Goal: Communication & Community: Answer question/provide support

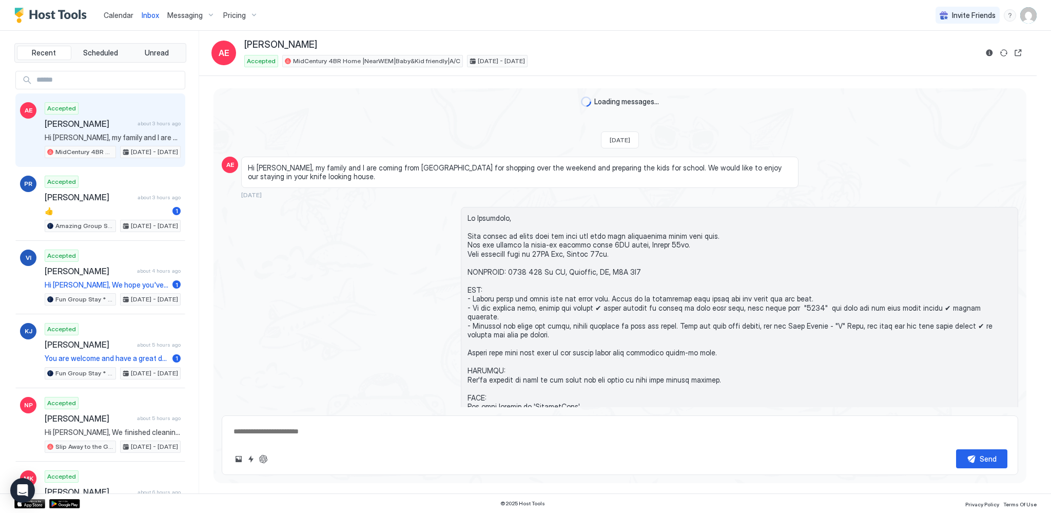
scroll to position [1306, 0]
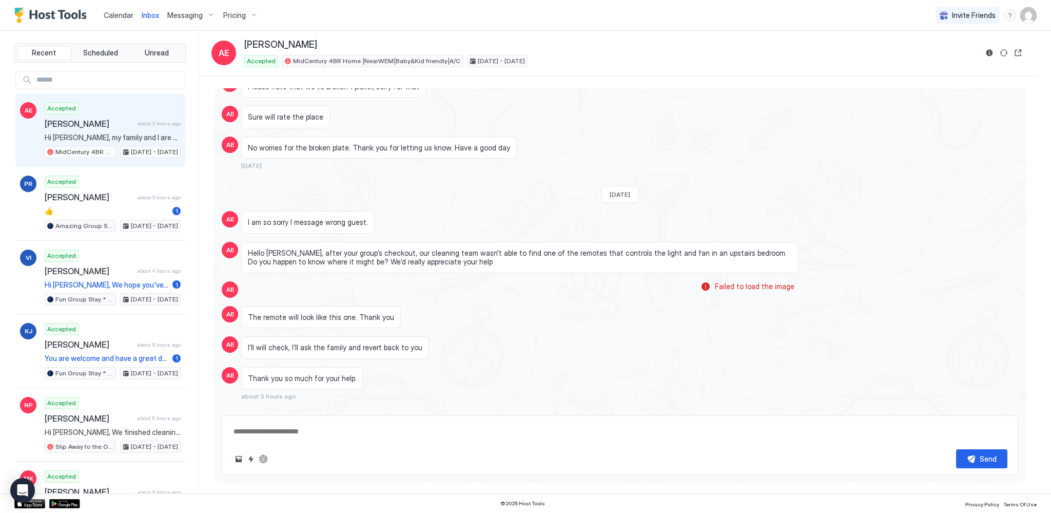
click at [111, 20] on link "Calendar" at bounding box center [119, 15] width 30 height 11
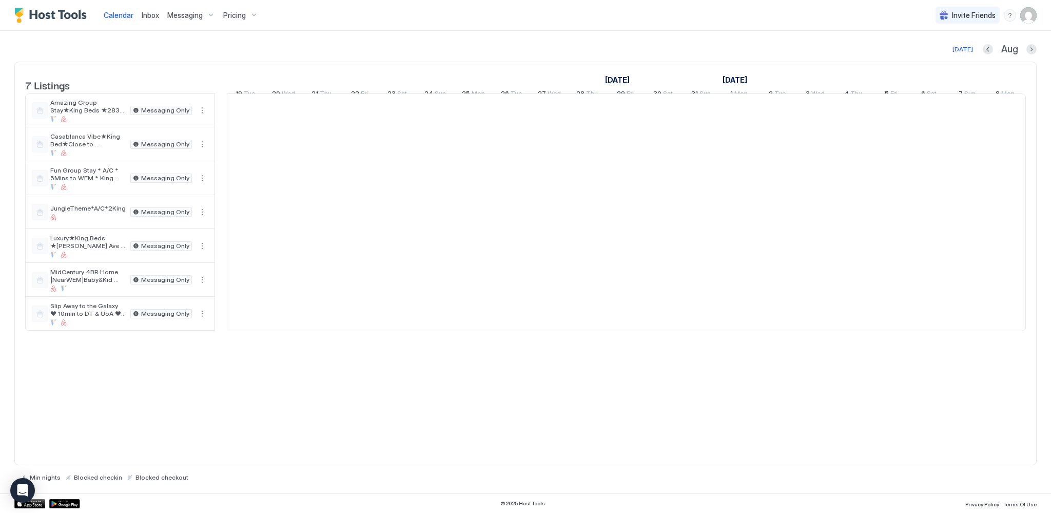
scroll to position [0, 570]
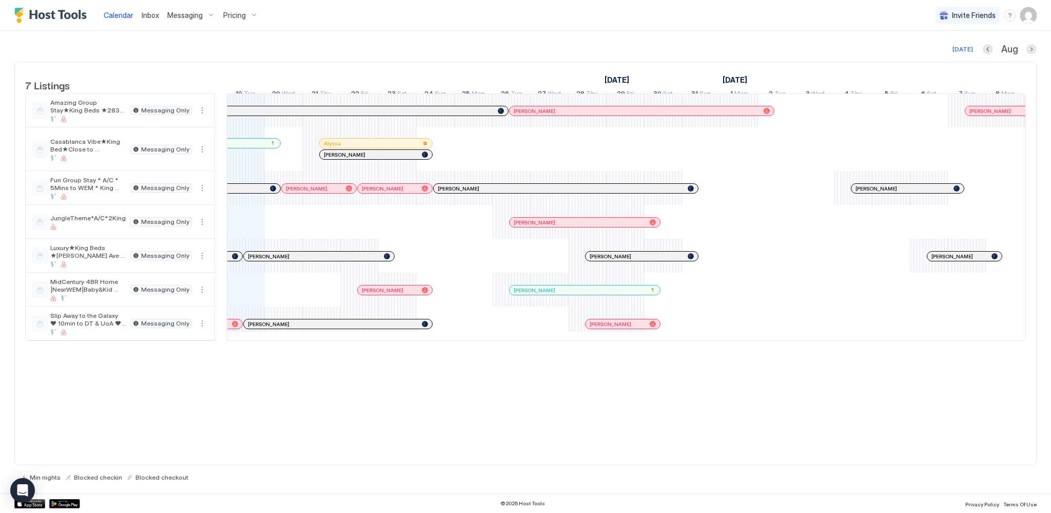
click at [320, 433] on div "7 Listings [DATE] [DATE] [DATE] 4 Mon 5 Tue 6 Wed 7 Thu 8 Fri 9 Sat 10 Sun 11 M…" at bounding box center [525, 263] width 1022 height 403
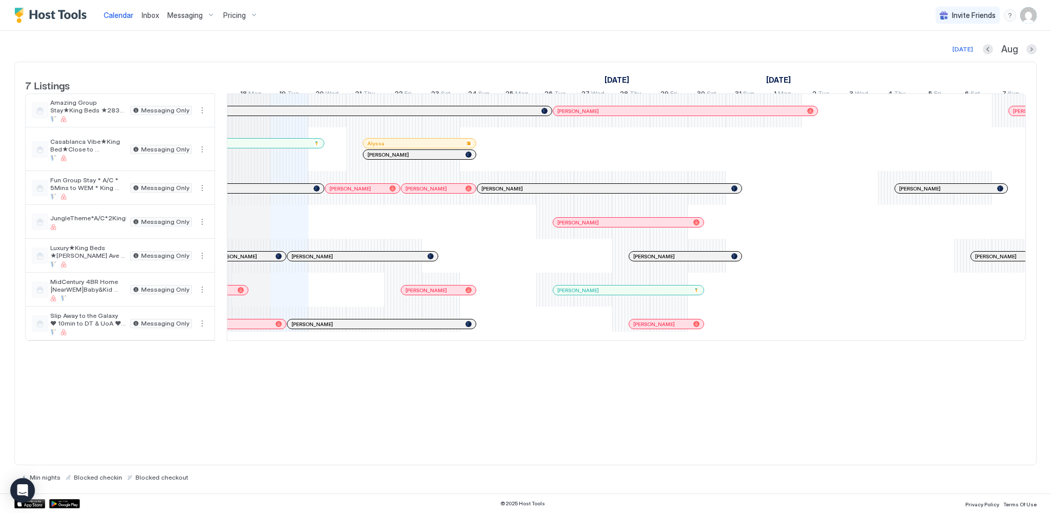
scroll to position [0, 491]
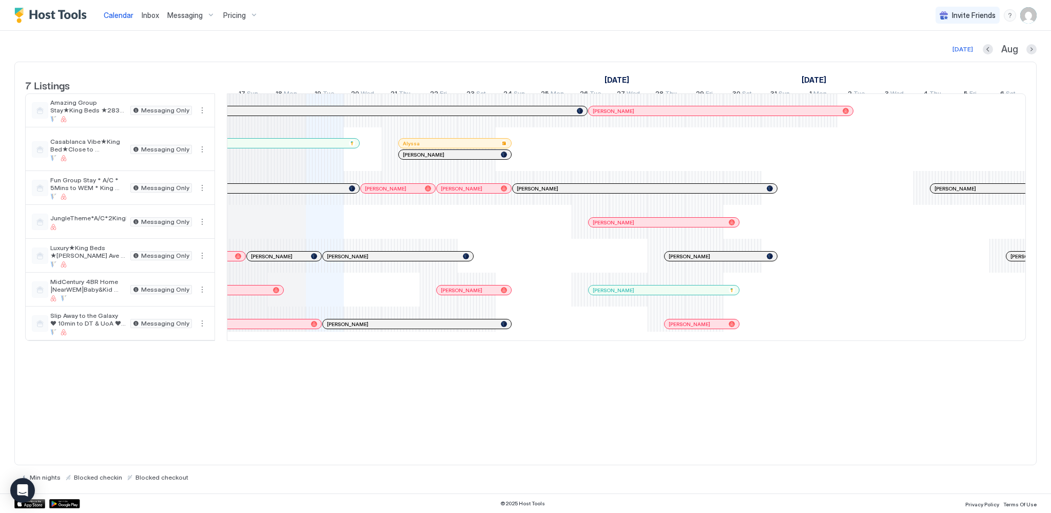
click at [326, 412] on div "7 Listings [DATE] [DATE] [DATE] 4 Mon 5 Tue 6 Wed 7 Thu 8 Fri 9 Sat 10 Sun 11 M…" at bounding box center [525, 263] width 1022 height 403
click at [546, 192] on div at bounding box center [546, 188] width 8 height 8
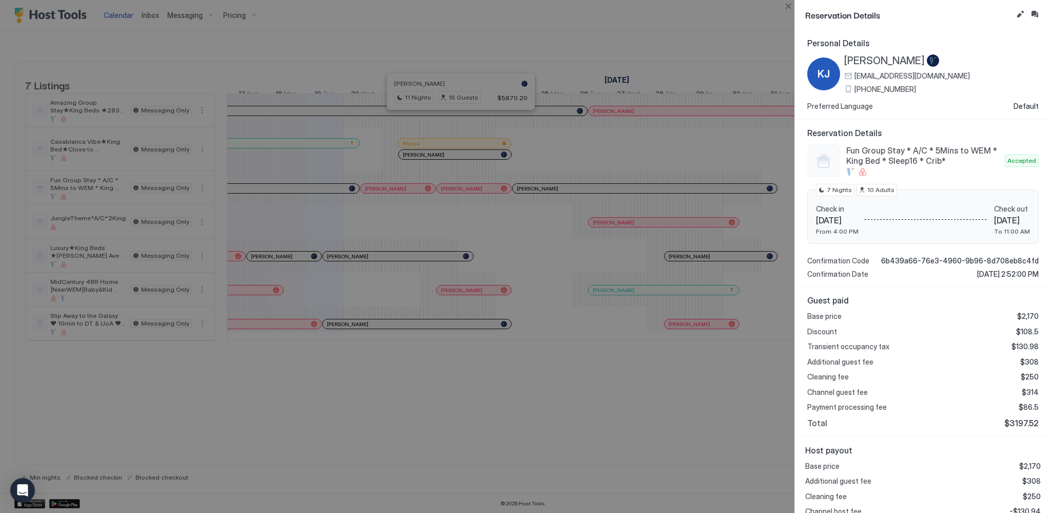
click at [1038, 12] on button "Inbox" at bounding box center [1034, 14] width 12 height 12
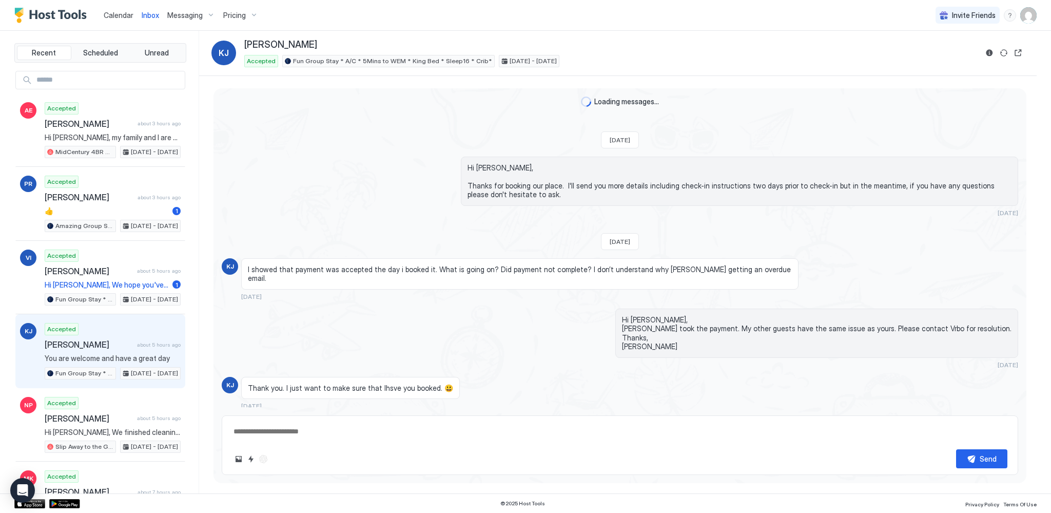
scroll to position [569, 0]
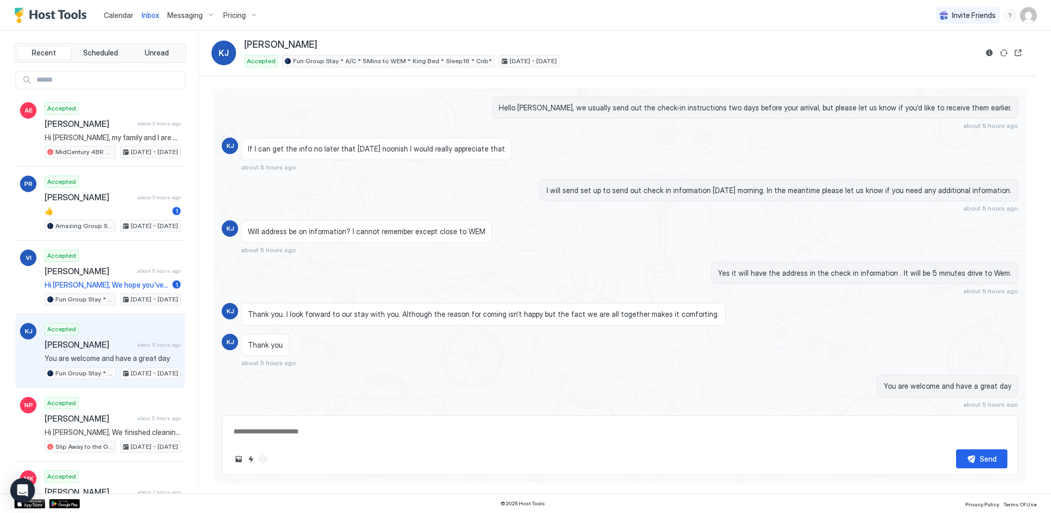
click at [970, 418] on div "Scheduled Messages" at bounding box center [972, 423] width 70 height 11
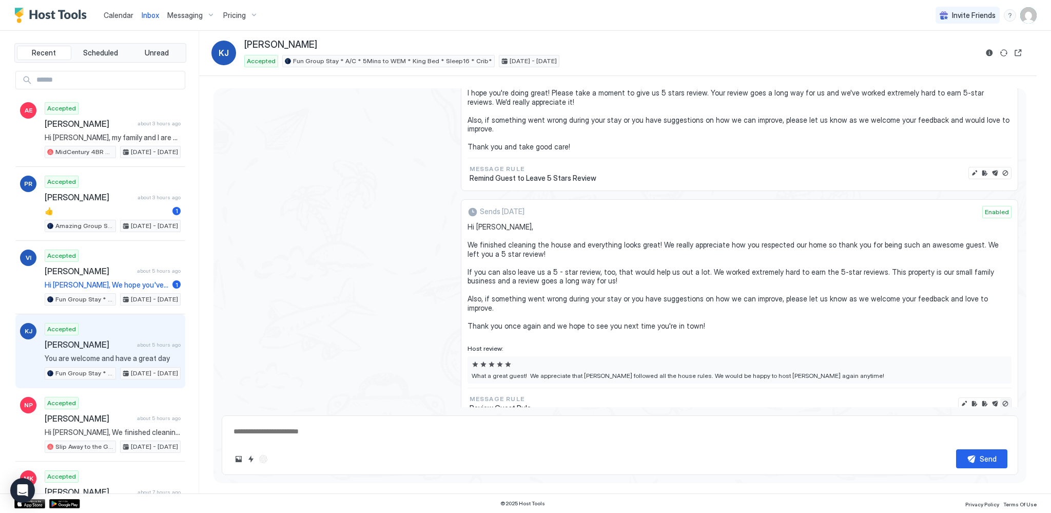
click at [1000, 398] on button "Disable message & review" at bounding box center [1005, 403] width 10 height 10
type textarea "*"
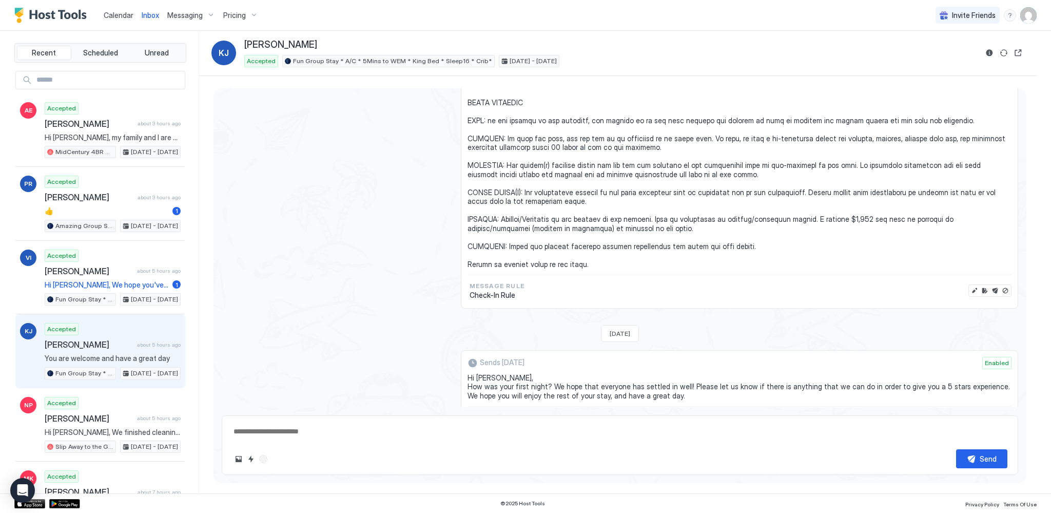
scroll to position [1184, 0]
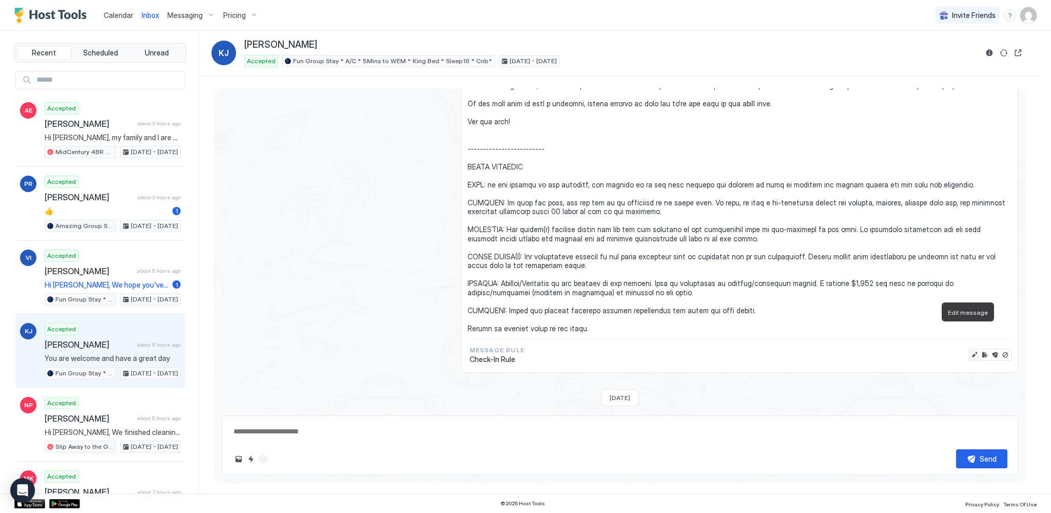
click at [969, 349] on button "Edit message" at bounding box center [974, 354] width 10 height 10
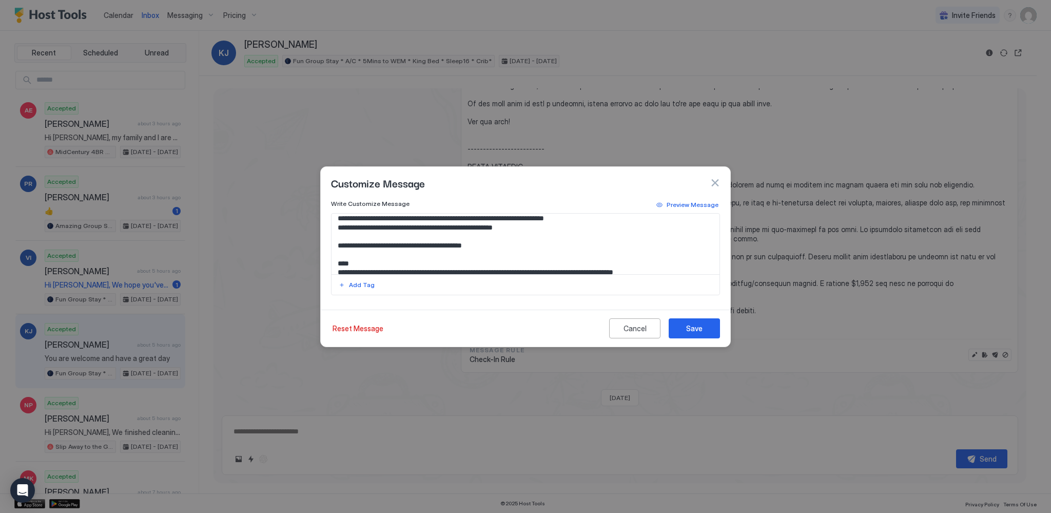
scroll to position [51, 0]
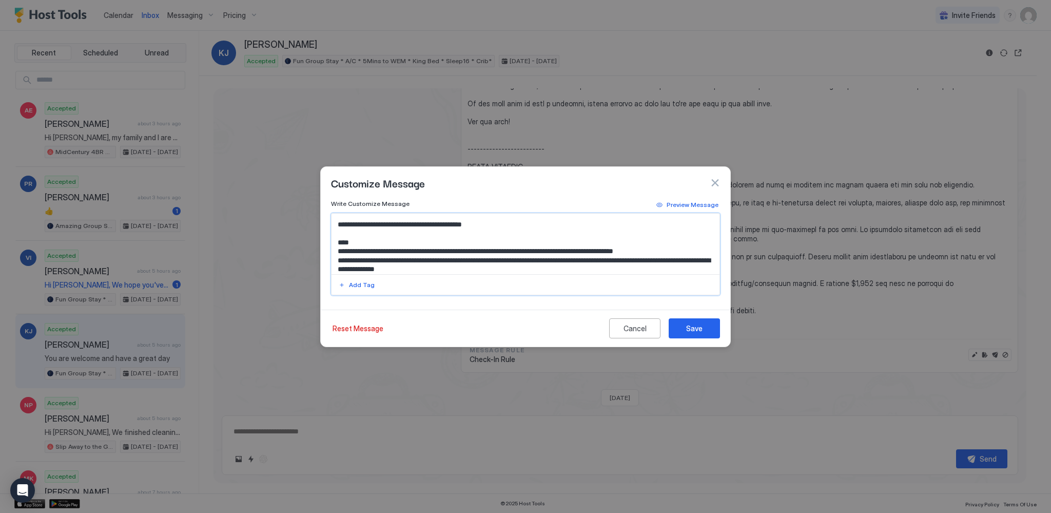
click at [641, 258] on textarea "Input Field" at bounding box center [526, 243] width 388 height 61
type textarea "**********"
click at [710, 325] on button "Save" at bounding box center [694, 328] width 51 height 20
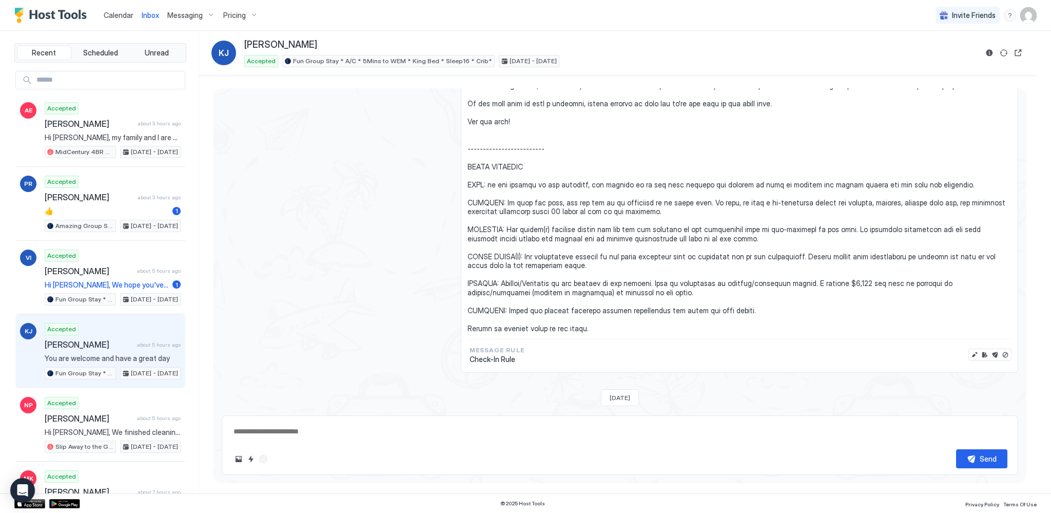
click at [116, 18] on span "Calendar" at bounding box center [119, 15] width 30 height 9
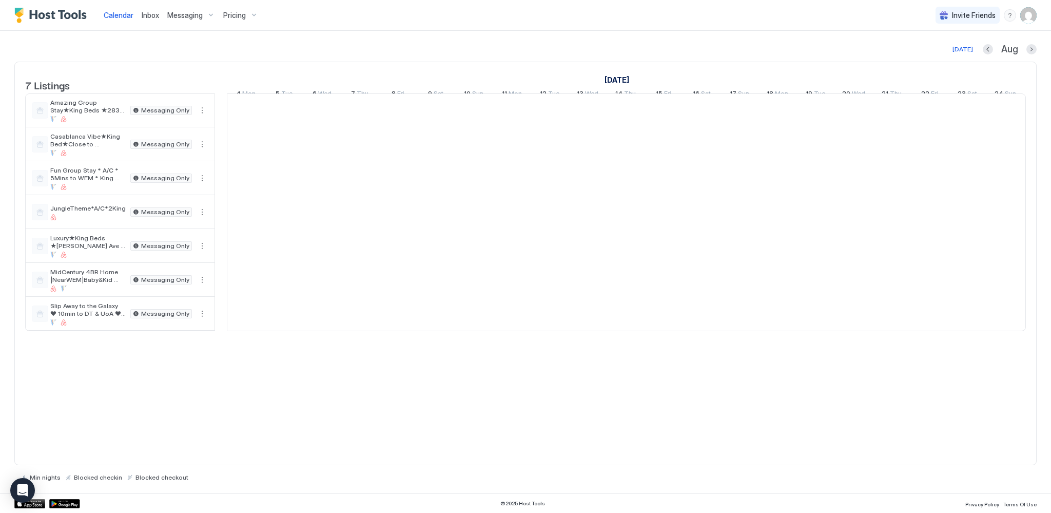
scroll to position [0, 570]
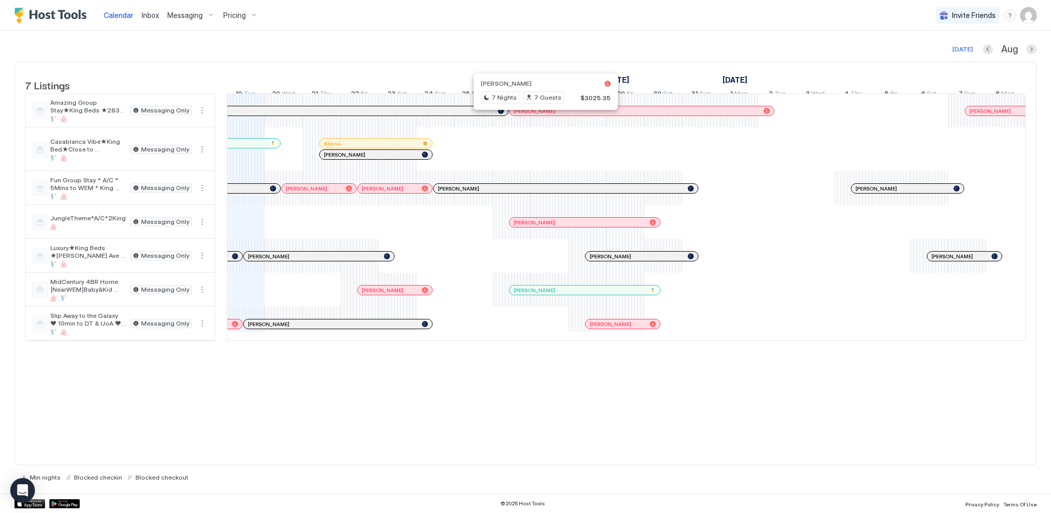
click at [541, 115] on div at bounding box center [541, 111] width 8 height 8
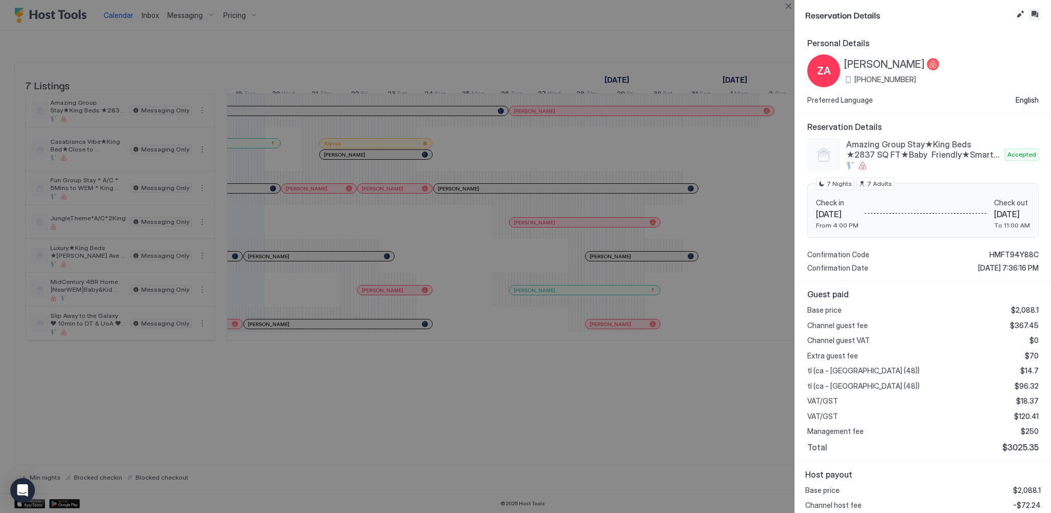
click at [1034, 13] on button "Inbox" at bounding box center [1034, 14] width 12 height 12
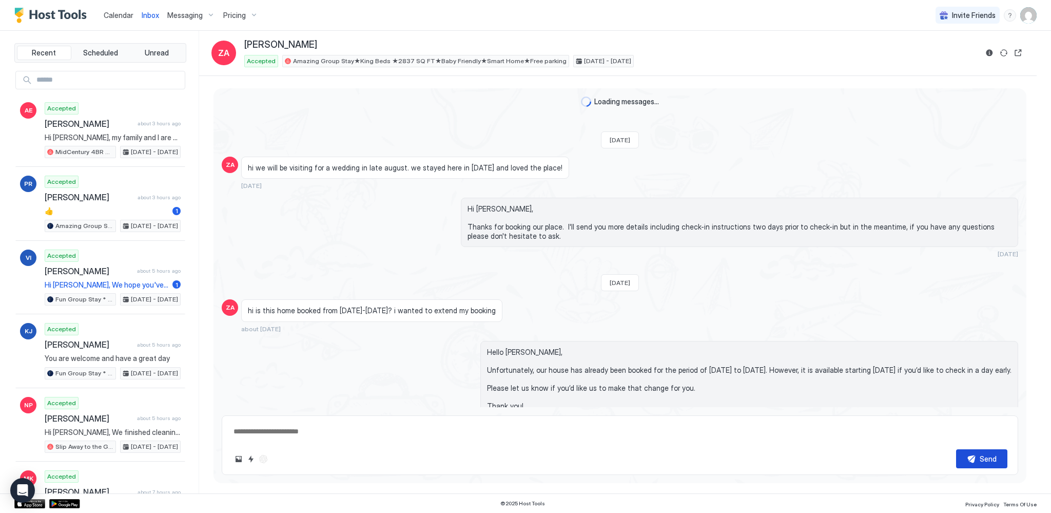
scroll to position [175, 0]
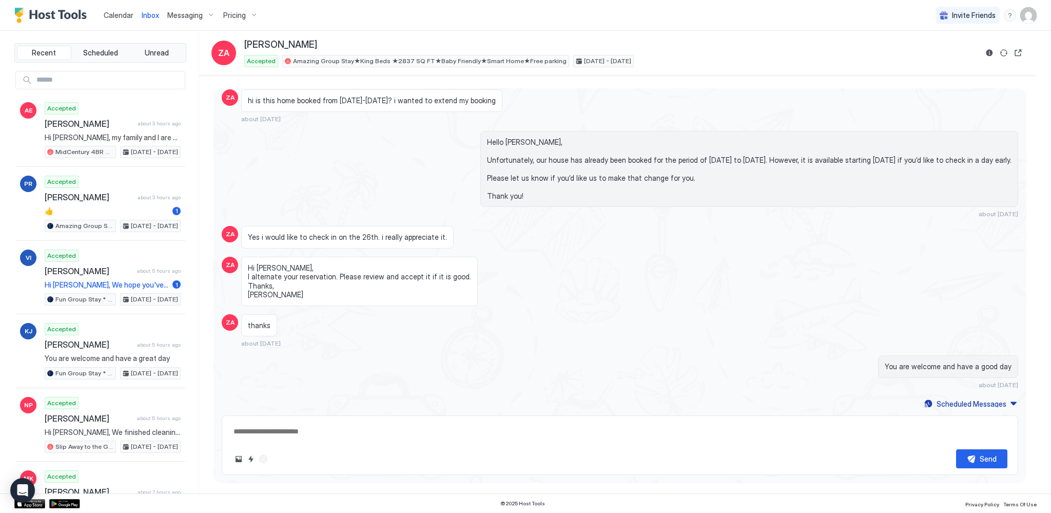
click at [1010, 403] on div "[DATE] ZA hi we will be visiting for a wedding in late august. we stayed here i…" at bounding box center [619, 161] width 813 height 497
click at [985, 402] on div "Scheduled Messages" at bounding box center [972, 403] width 70 height 11
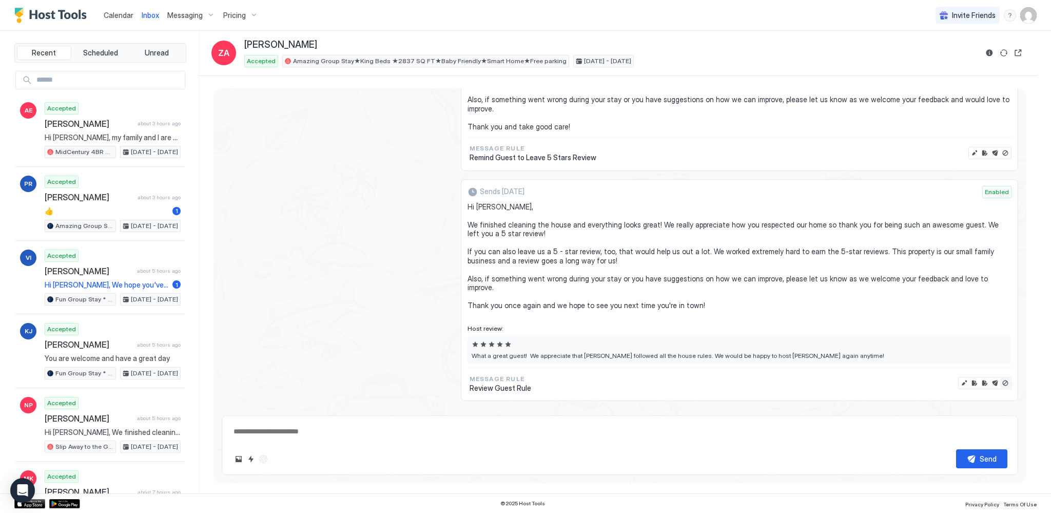
click at [1000, 378] on button "Disable message & review" at bounding box center [1005, 383] width 10 height 10
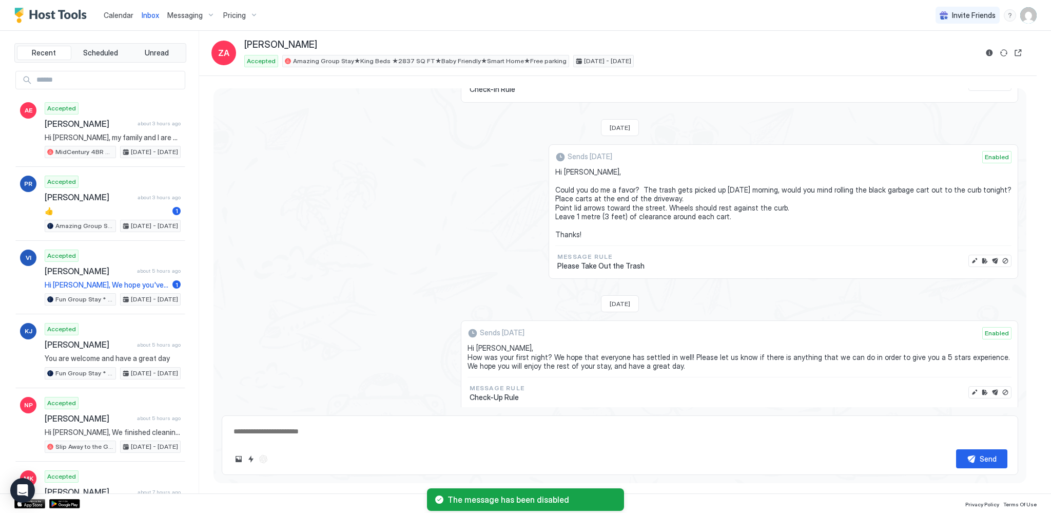
scroll to position [1061, 0]
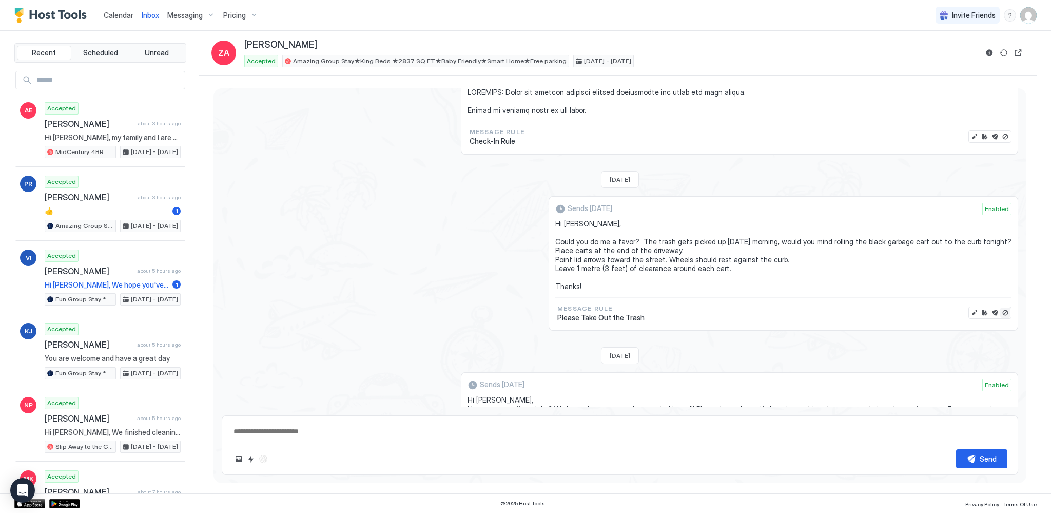
click at [1000, 307] on button "Disable message" at bounding box center [1005, 312] width 10 height 10
type textarea "*"
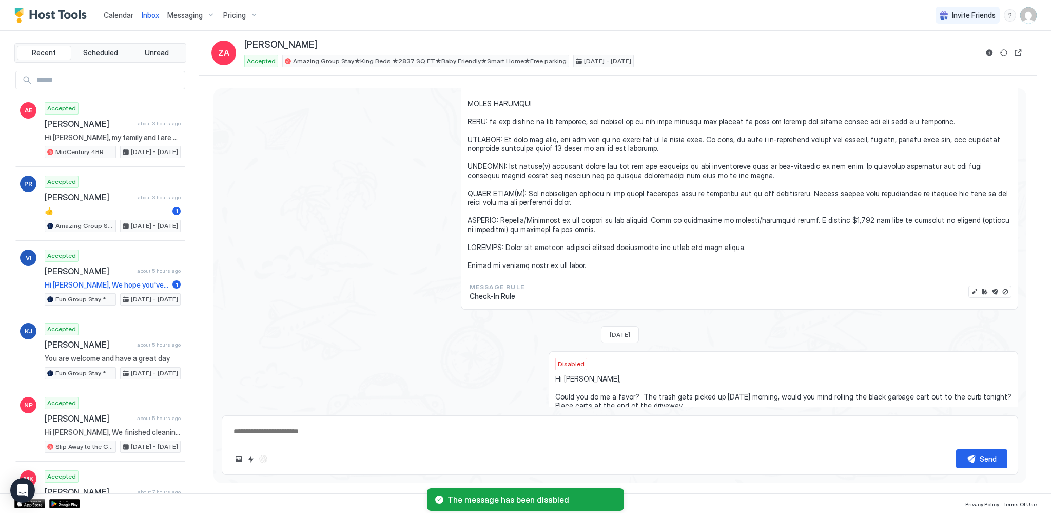
scroll to position [854, 0]
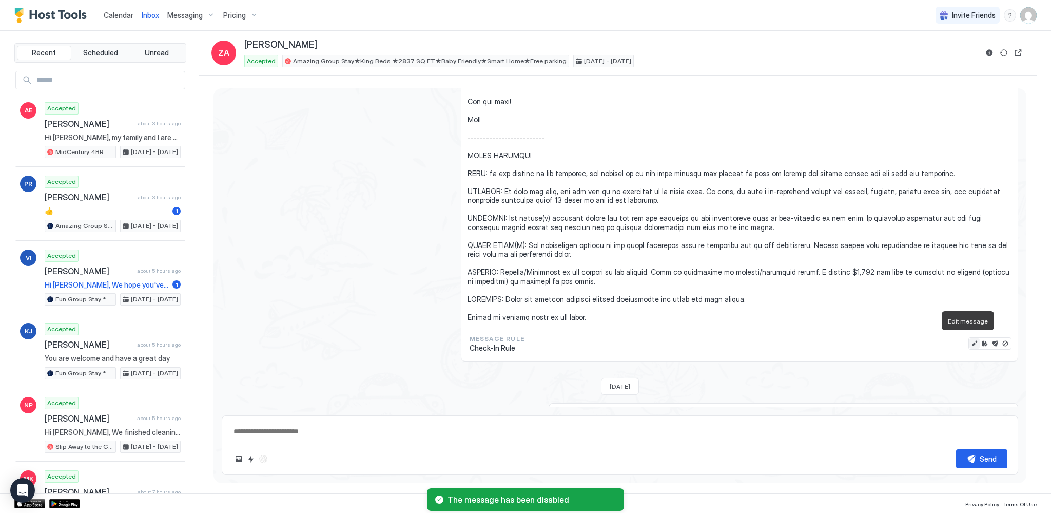
click at [969, 339] on button "Edit message" at bounding box center [974, 343] width 10 height 10
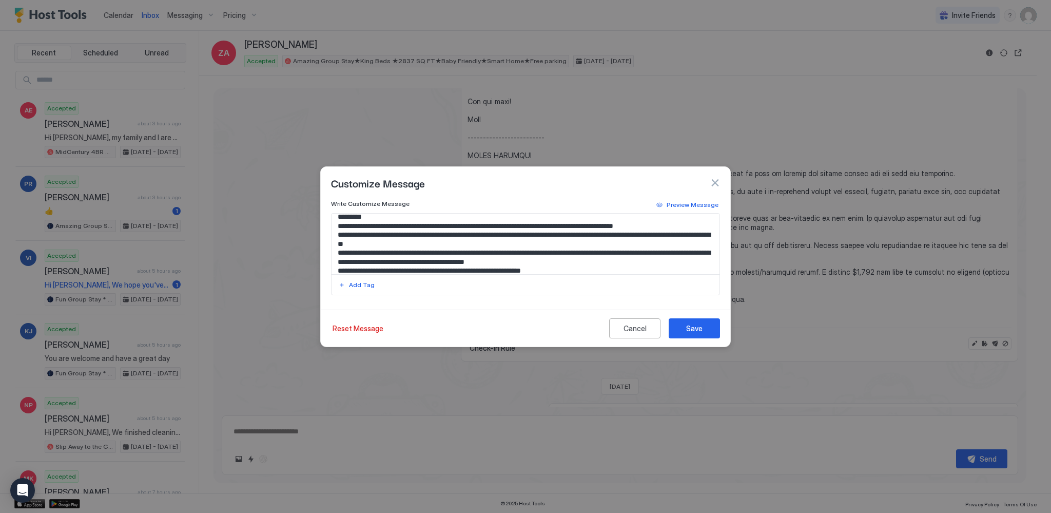
scroll to position [155, 0]
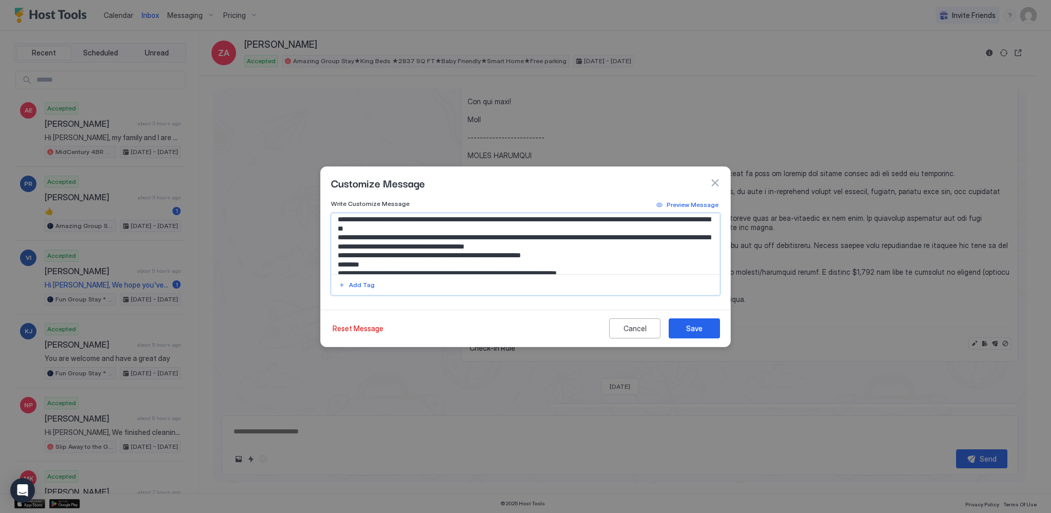
click at [605, 228] on textarea "Input Field" at bounding box center [526, 243] width 388 height 61
type textarea "**********"
click at [708, 327] on button "Save" at bounding box center [694, 328] width 51 height 20
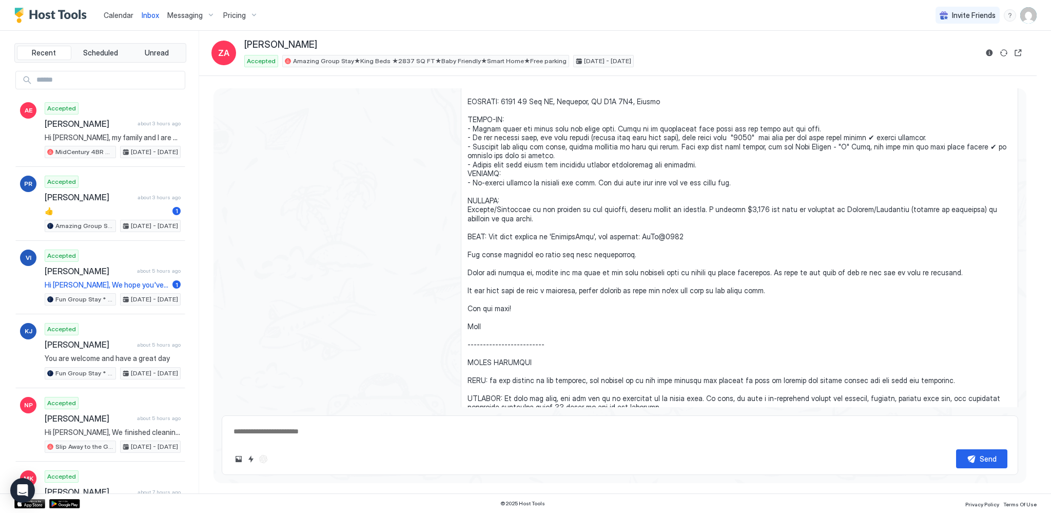
scroll to position [493, 0]
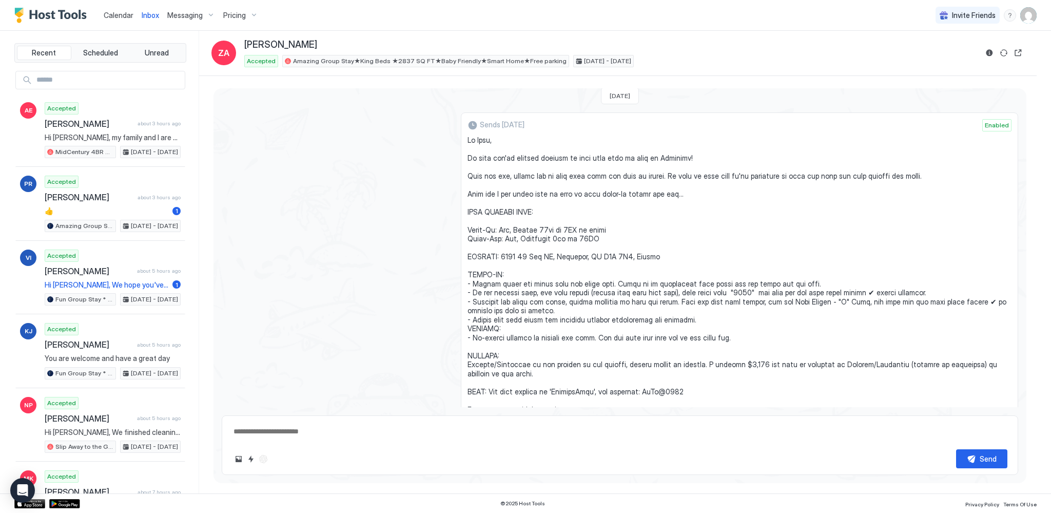
click at [112, 12] on span "Calendar" at bounding box center [119, 15] width 30 height 9
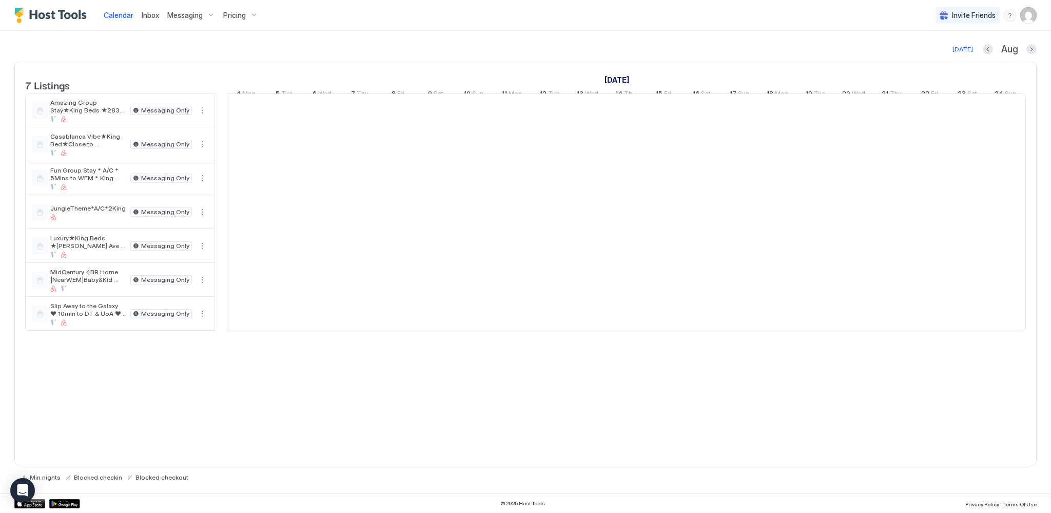
scroll to position [0, 570]
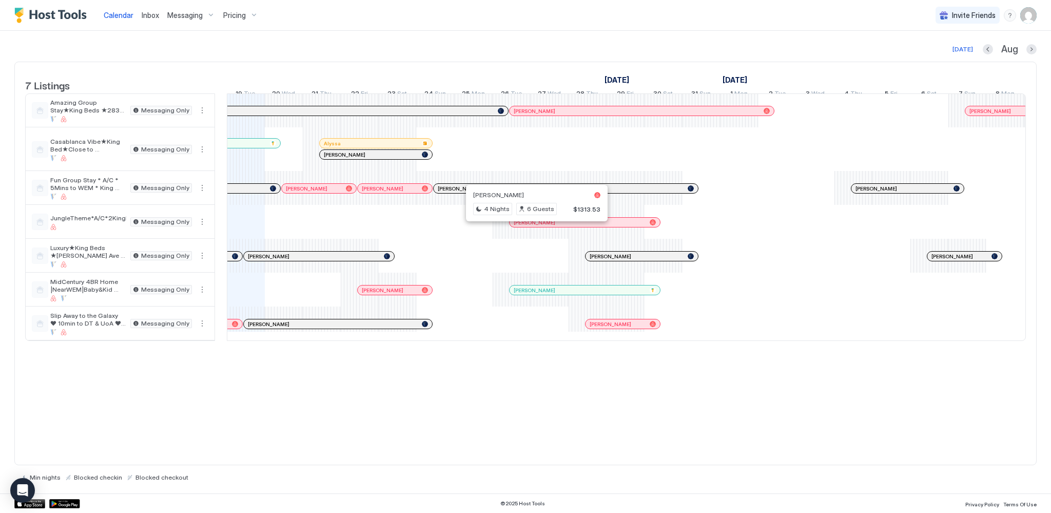
click at [533, 226] on div at bounding box center [533, 222] width 8 height 8
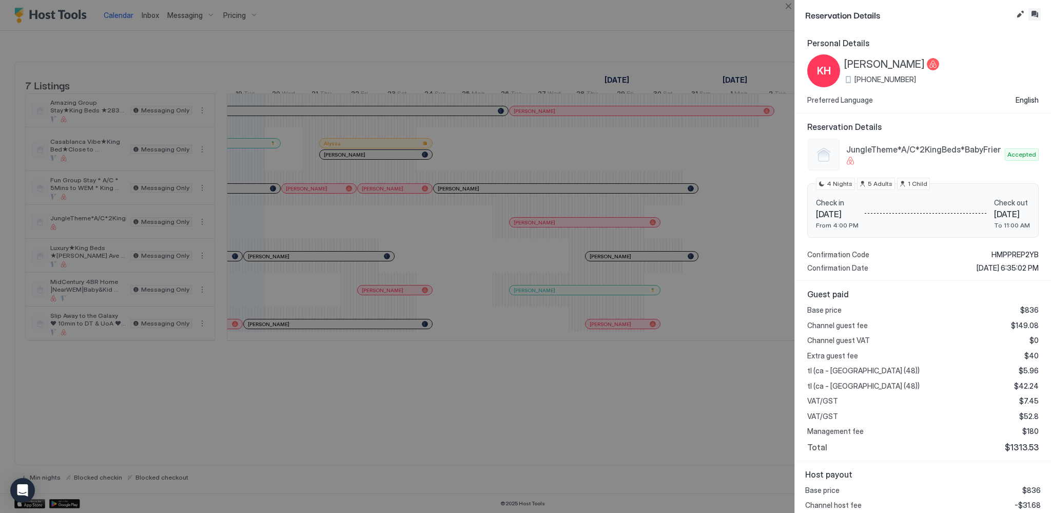
click at [1034, 13] on button "Inbox" at bounding box center [1034, 14] width 12 height 12
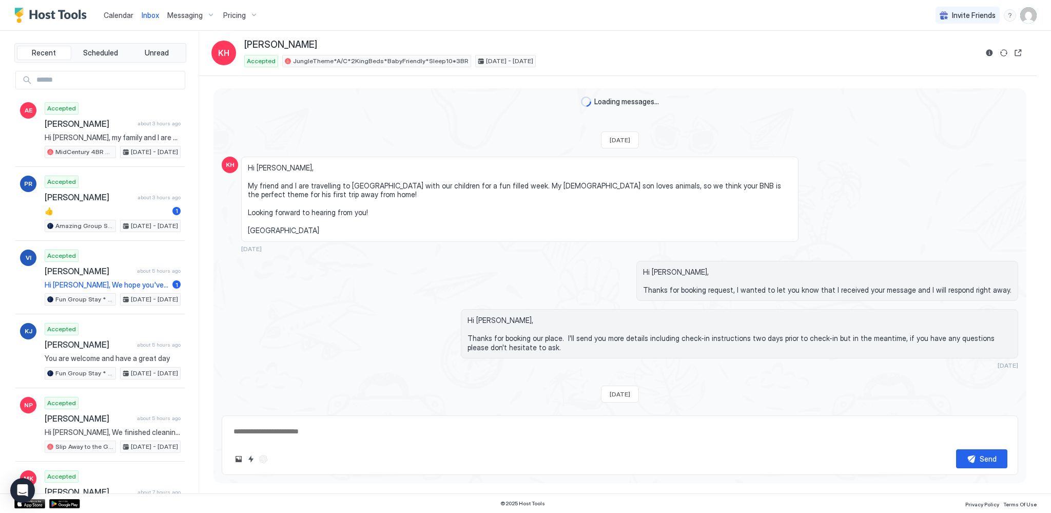
scroll to position [763, 0]
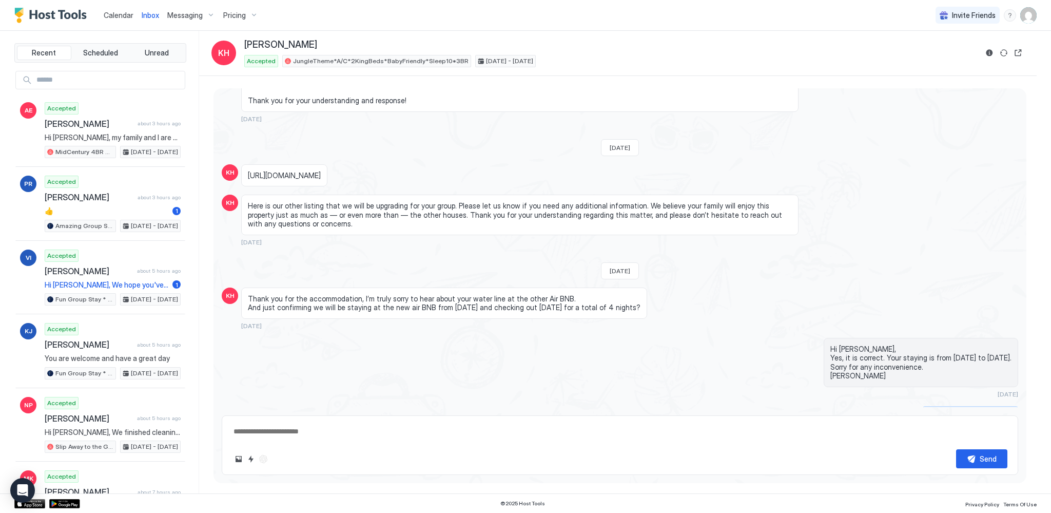
click at [997, 407] on div "Scheduled Messages" at bounding box center [972, 412] width 70 height 11
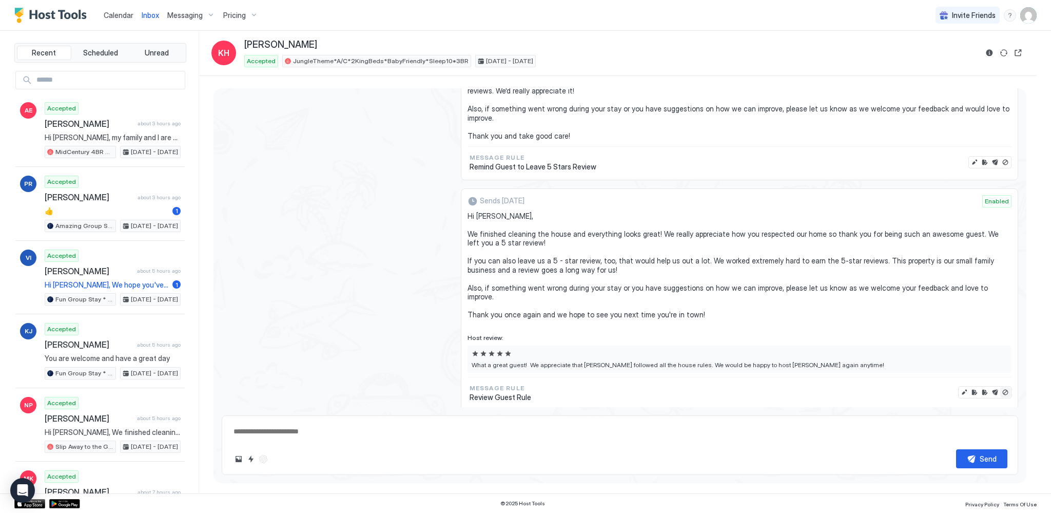
click at [1001, 387] on button "Disable message & review" at bounding box center [1005, 392] width 10 height 10
type textarea "*"
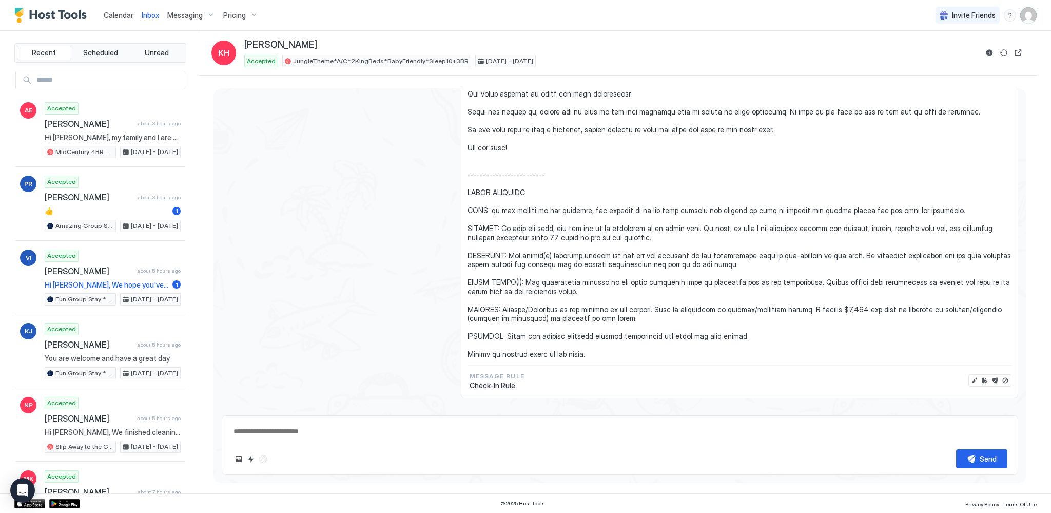
scroll to position [1431, 0]
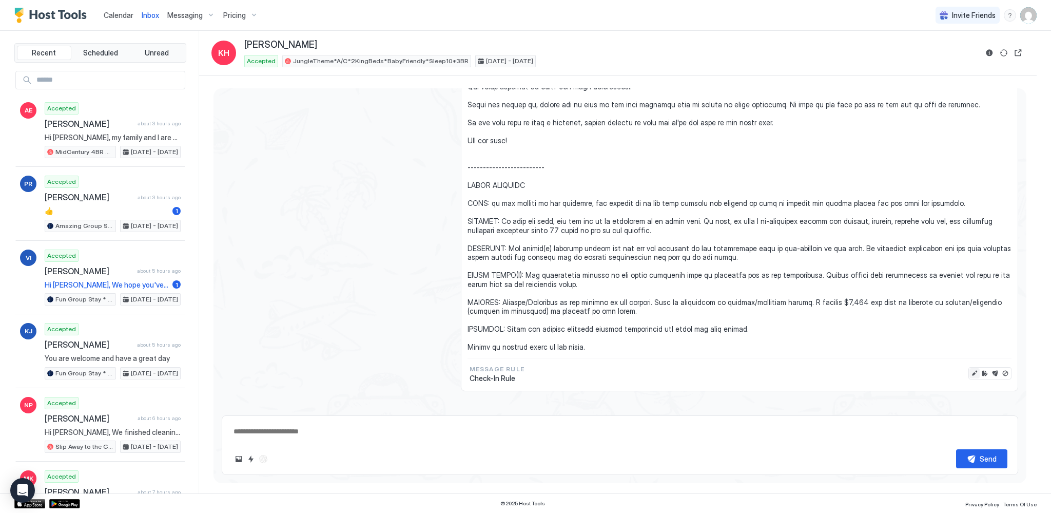
click at [969, 368] on button "Edit message" at bounding box center [974, 373] width 10 height 10
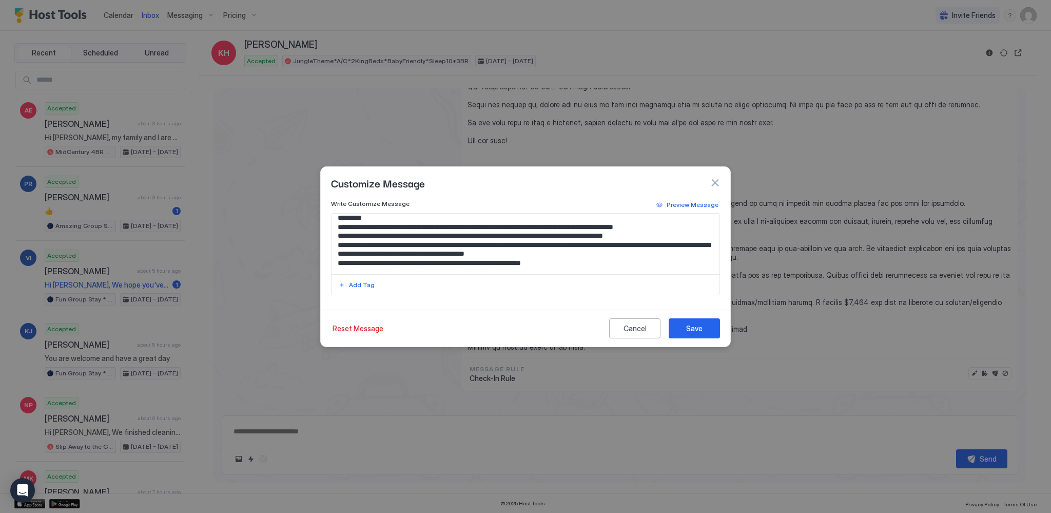
scroll to position [155, 0]
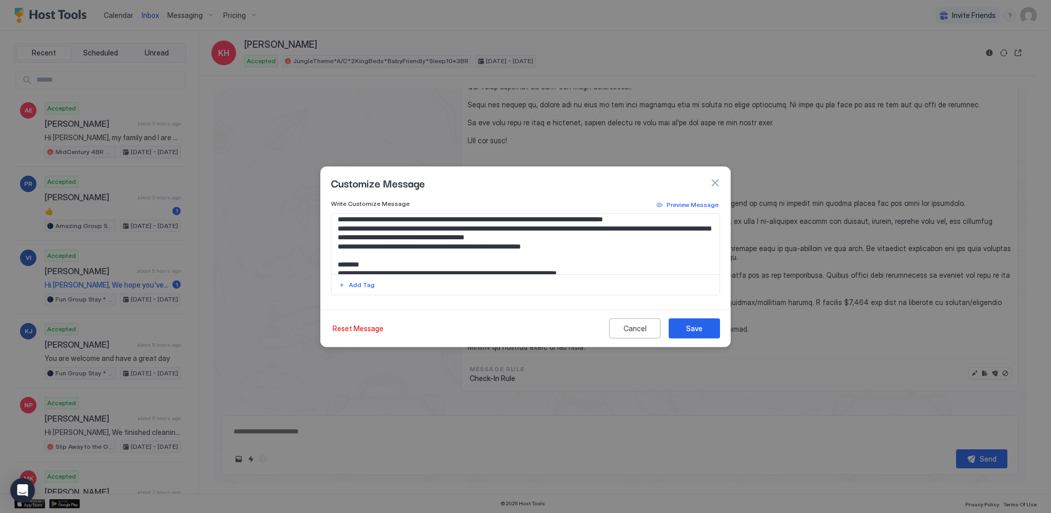
click at [469, 227] on textarea "Input Field" at bounding box center [526, 243] width 388 height 61
type textarea "**********"
click at [713, 327] on button "Save" at bounding box center [694, 328] width 51 height 20
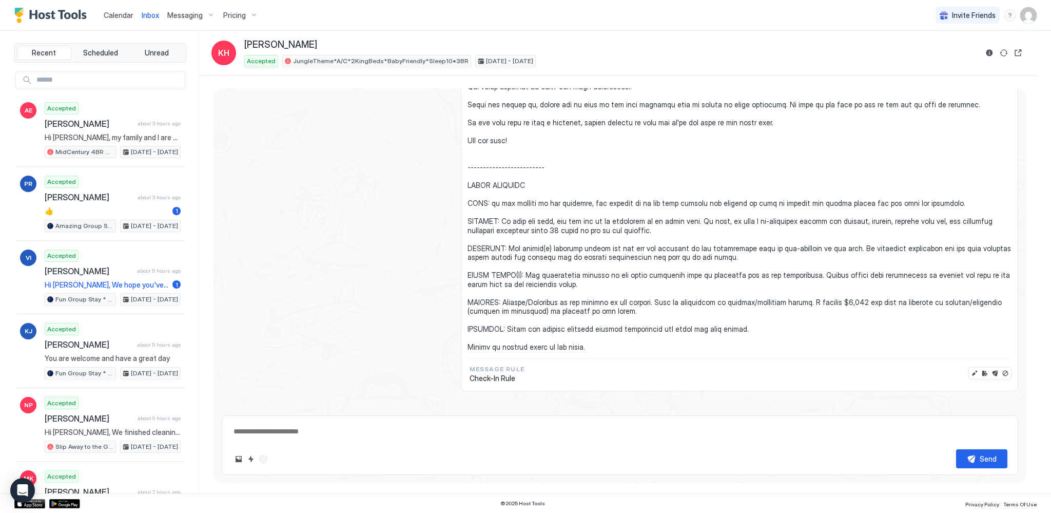
click at [115, 7] on div "Calendar" at bounding box center [119, 15] width 38 height 19
click at [121, 15] on span "Calendar" at bounding box center [119, 15] width 30 height 9
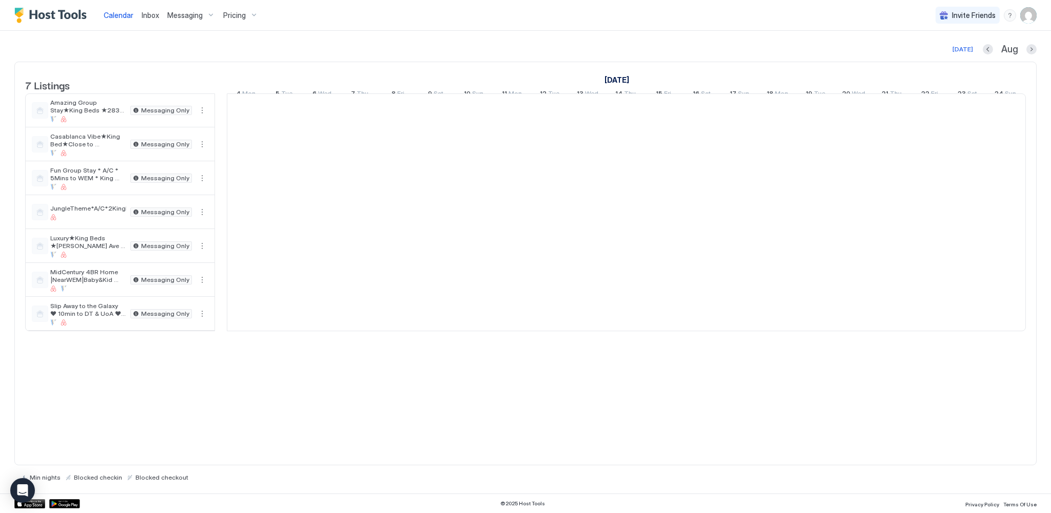
scroll to position [0, 570]
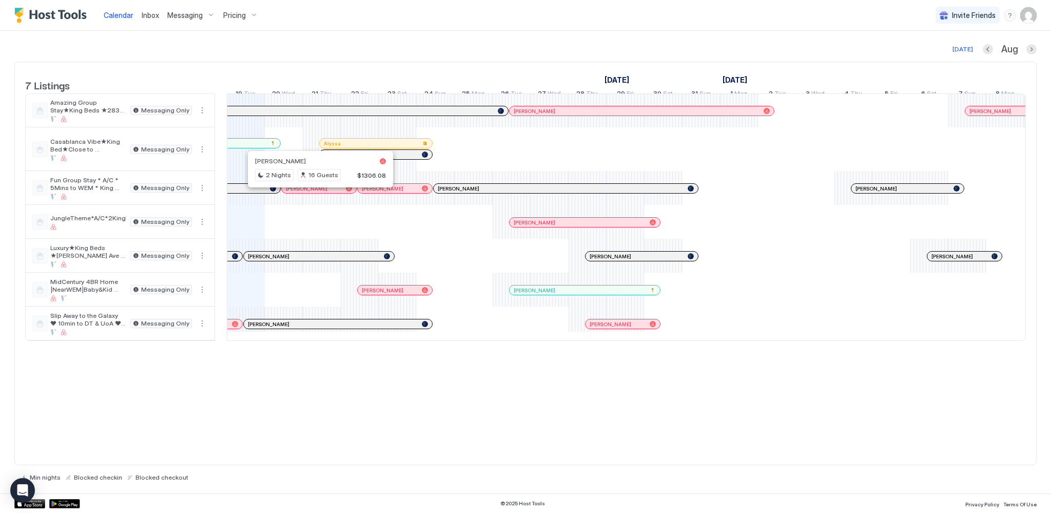
click at [316, 192] on div at bounding box center [317, 188] width 8 height 8
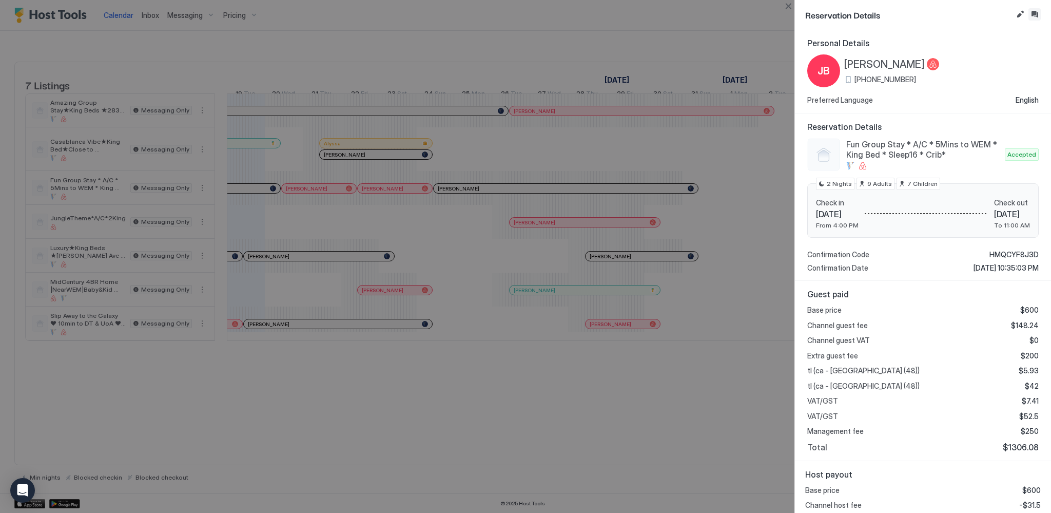
click at [1037, 15] on button "Inbox" at bounding box center [1034, 14] width 12 height 12
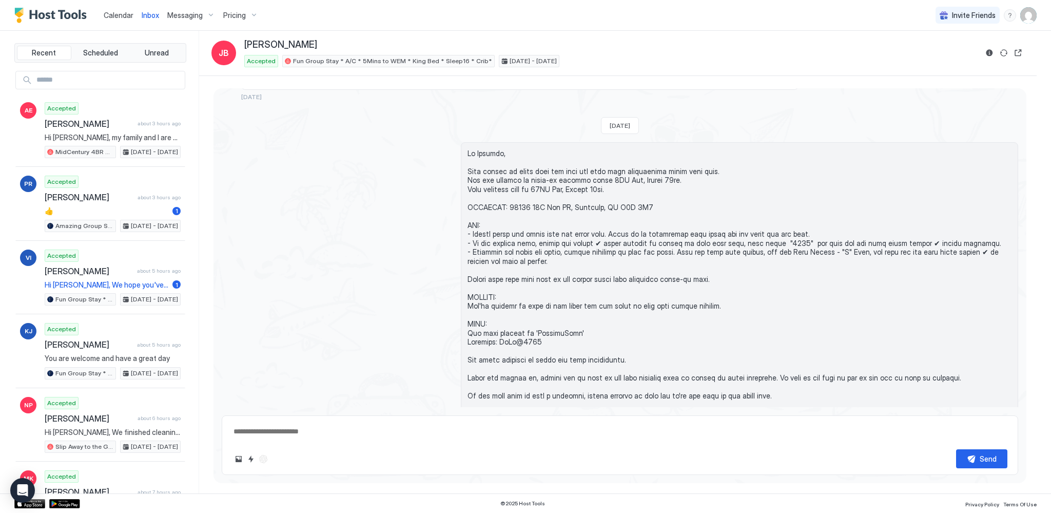
scroll to position [803, 0]
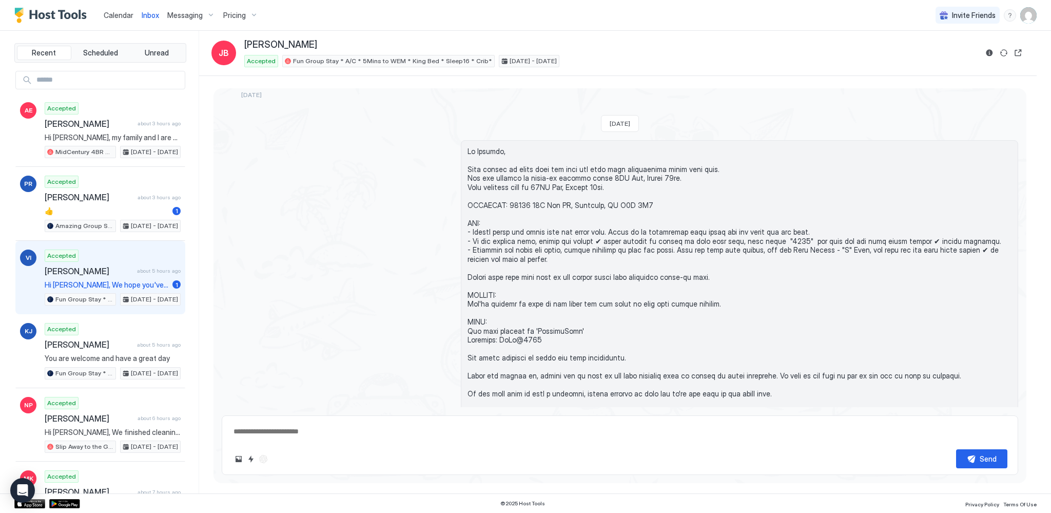
click at [89, 277] on div "Accepted [PERSON_NAME] about 5 hours ago Hi [PERSON_NAME], We hope you've had a…" at bounding box center [113, 277] width 136 height 56
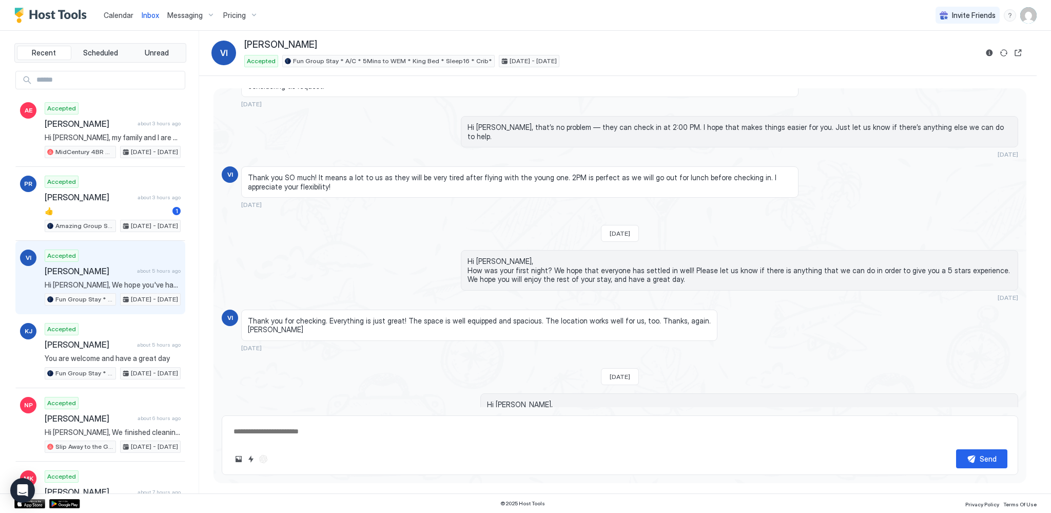
scroll to position [946, 0]
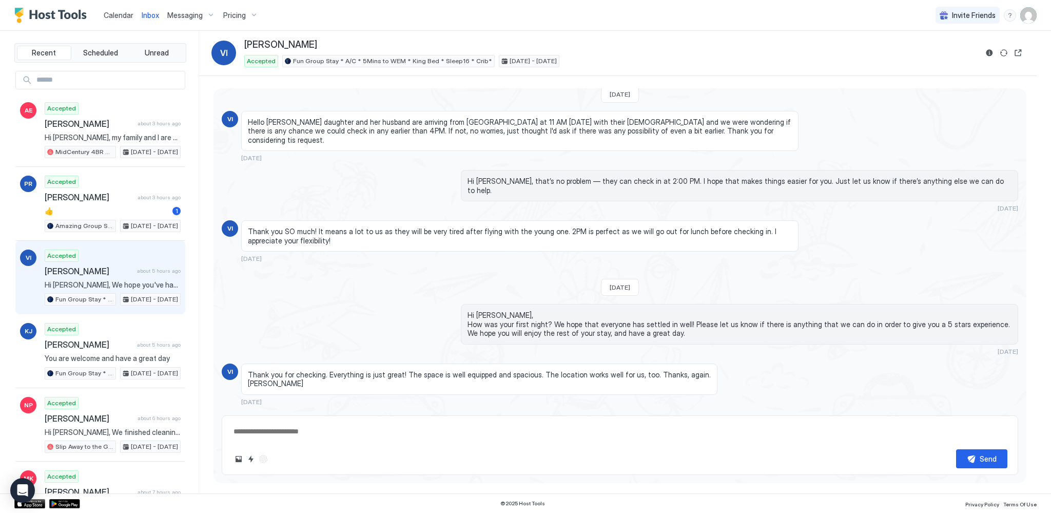
type textarea "*"
